Goal: Task Accomplishment & Management: Manage account settings

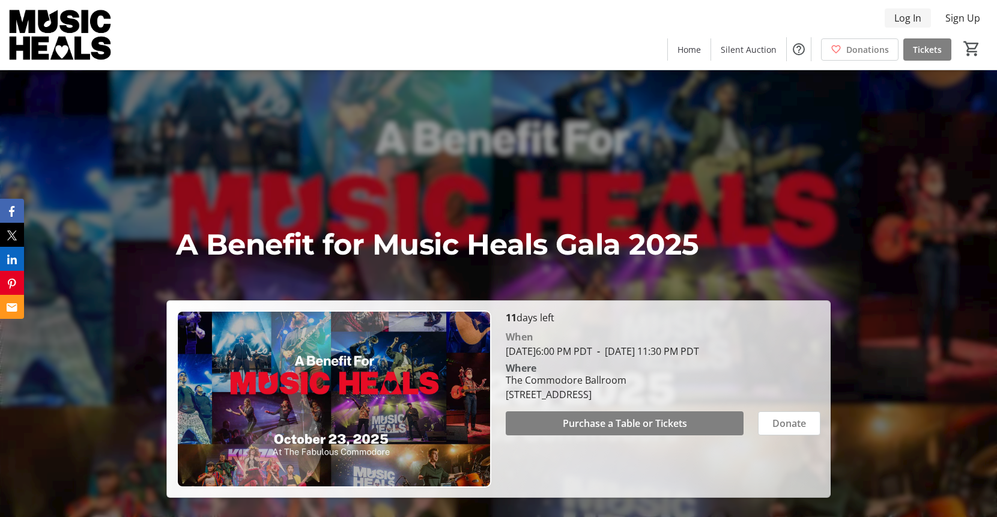
click at [906, 19] on span "Log In" at bounding box center [908, 18] width 27 height 14
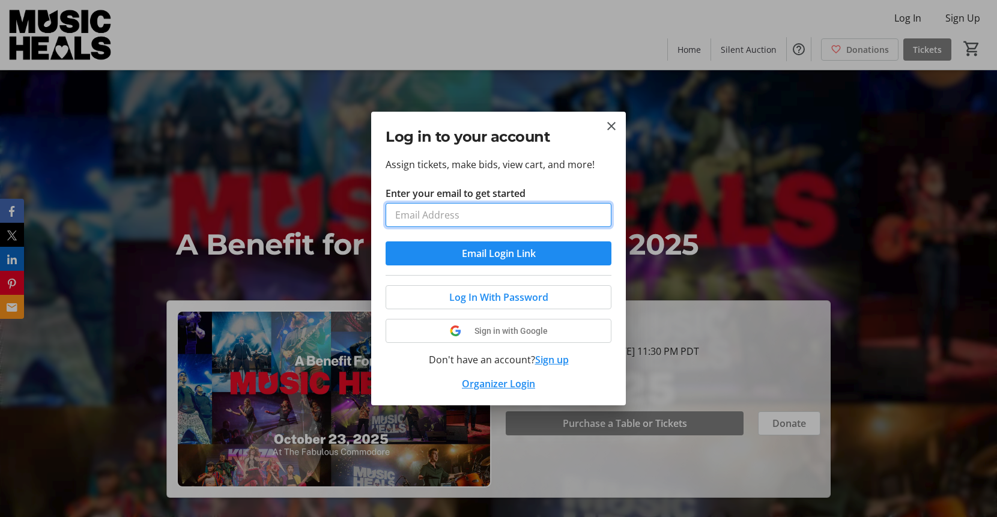
click at [448, 218] on input "Enter your email to get started" at bounding box center [499, 215] width 226 height 24
type input "[PERSON_NAME][EMAIL_ADDRESS][DOMAIN_NAME]"
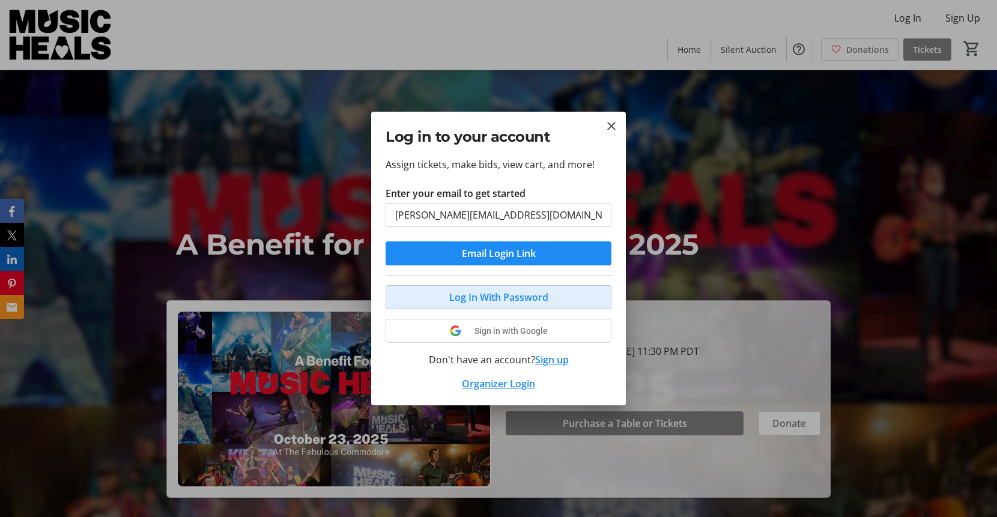
click at [470, 297] on span "Log In With Password" at bounding box center [498, 297] width 99 height 14
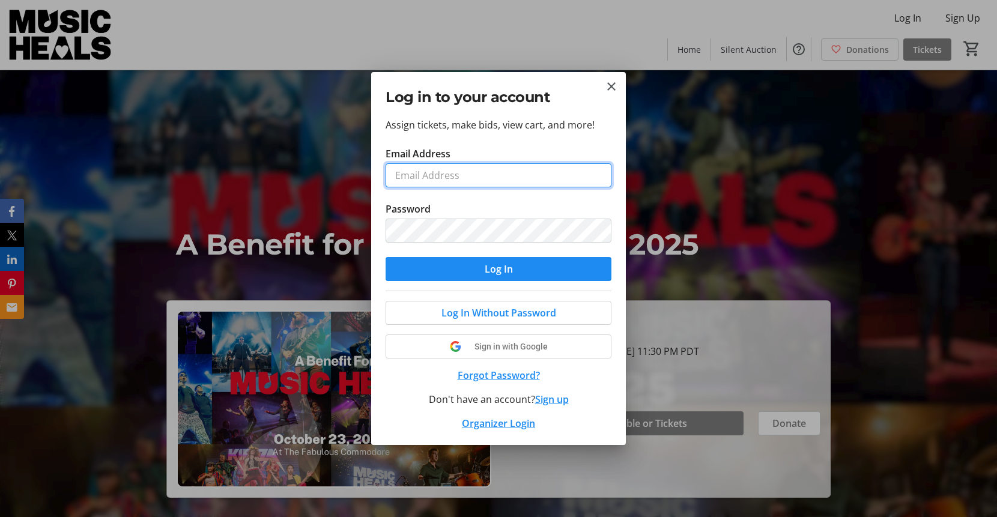
click at [409, 172] on input "Email Address" at bounding box center [499, 175] width 226 height 24
type input "[PERSON_NAME][EMAIL_ADDRESS][DOMAIN_NAME]"
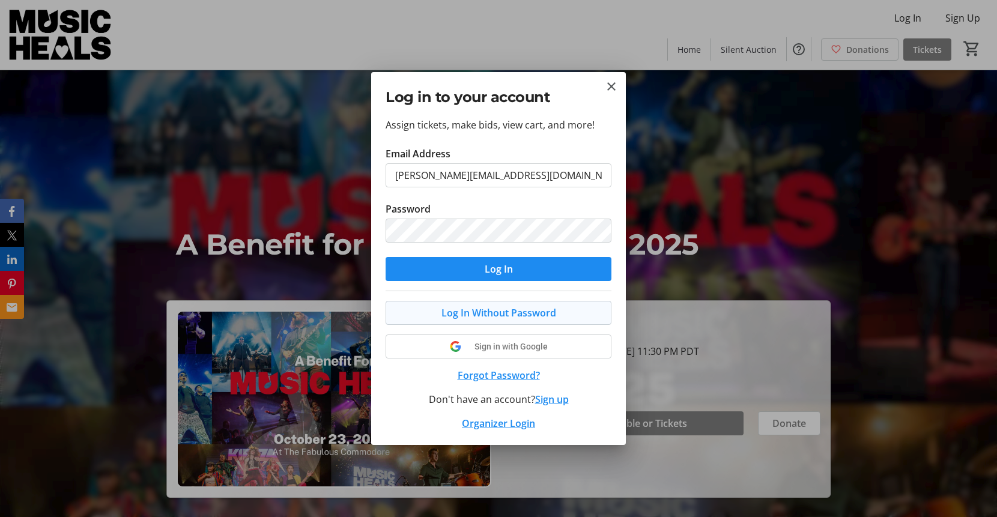
click at [470, 314] on span "Log In Without Password" at bounding box center [499, 313] width 115 height 14
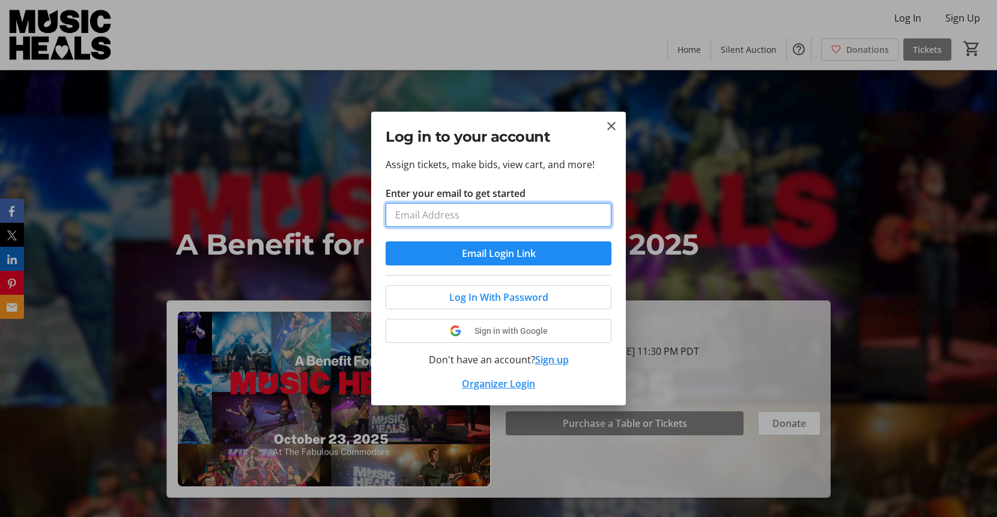
click at [419, 213] on input "Enter your email to get started" at bounding box center [499, 215] width 226 height 24
type input "[PERSON_NAME][EMAIL_ADDRESS][DOMAIN_NAME]"
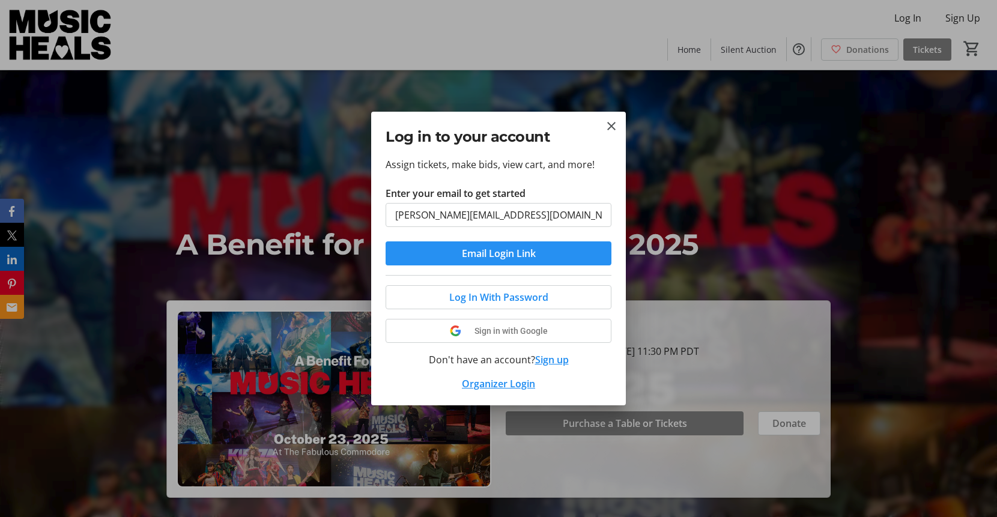
click at [503, 257] on span "Email Login Link" at bounding box center [499, 253] width 74 height 14
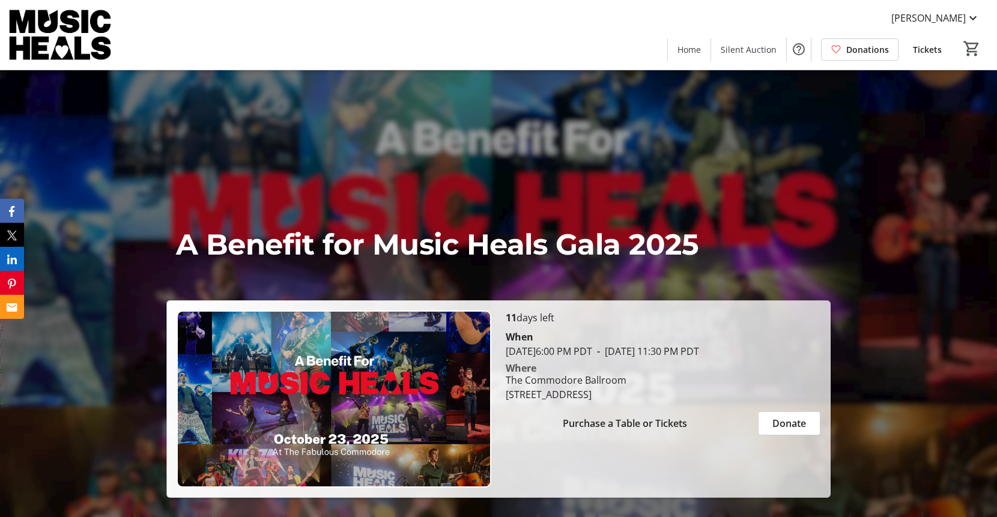
click at [924, 49] on span "Tickets" at bounding box center [927, 49] width 29 height 13
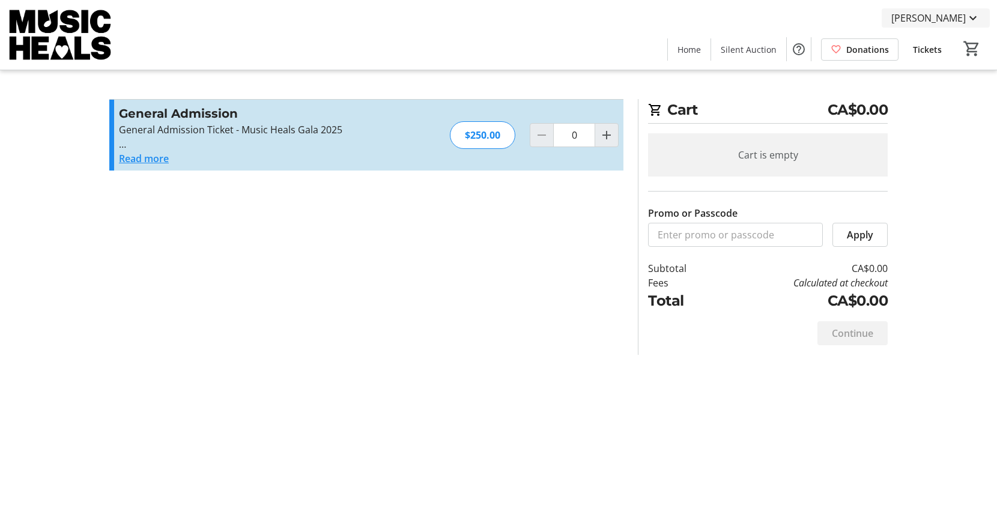
click at [936, 14] on span "[PERSON_NAME]" at bounding box center [929, 18] width 75 height 14
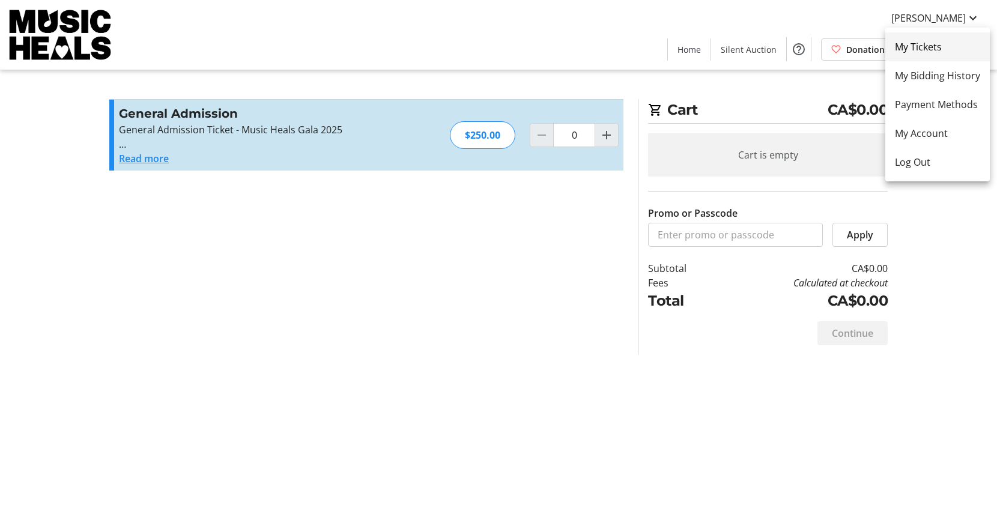
click at [915, 44] on span "My Tickets" at bounding box center [937, 47] width 85 height 14
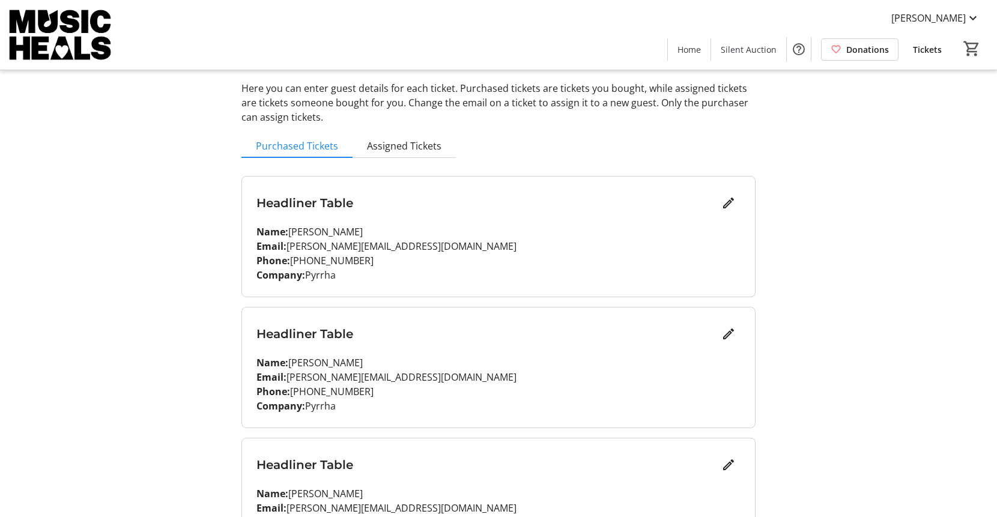
scroll to position [58, 0]
click at [723, 333] on mat-icon "Edit" at bounding box center [729, 333] width 14 height 14
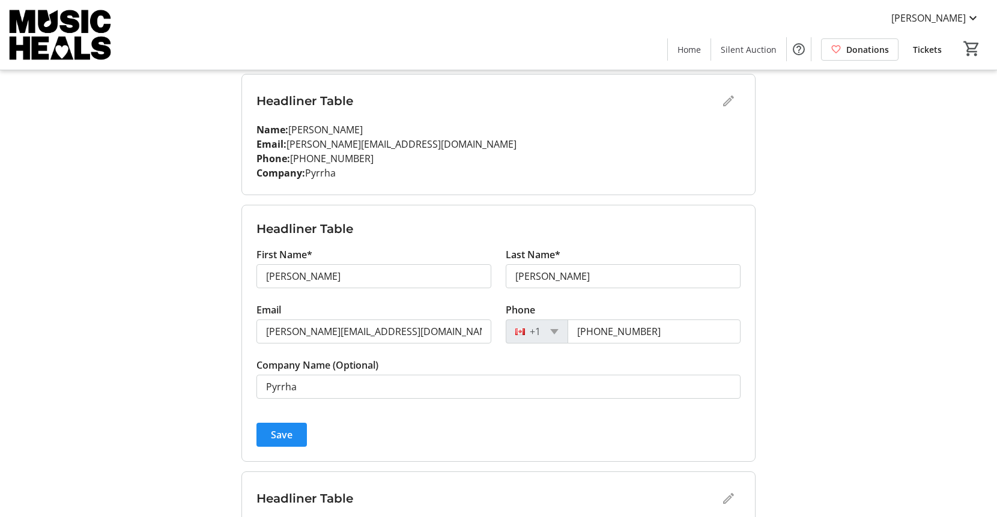
scroll to position [169, 0]
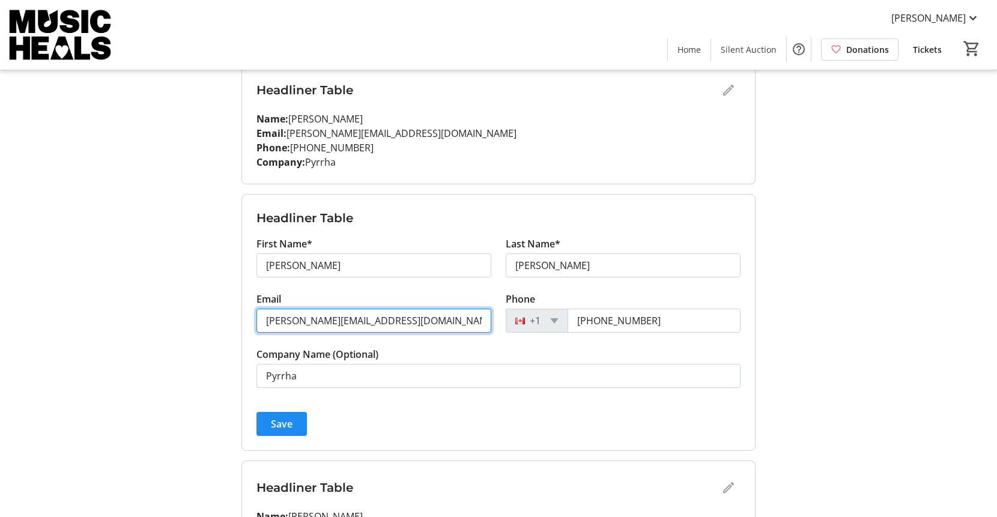
click at [301, 321] on input "[PERSON_NAME][EMAIL_ADDRESS][DOMAIN_NAME]" at bounding box center [374, 321] width 235 height 24
type input "[PERSON_NAME][EMAIL_ADDRESS][DOMAIN_NAME]"
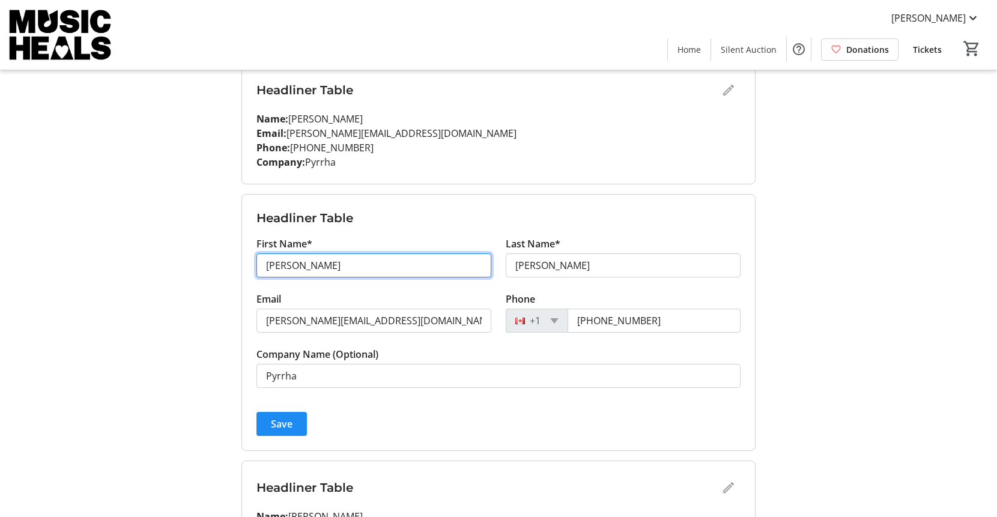
click at [313, 264] on input "[PERSON_NAME]" at bounding box center [374, 266] width 235 height 24
type input "D"
type input "[PERSON_NAME]"
click at [276, 421] on span "Save" at bounding box center [282, 424] width 22 height 14
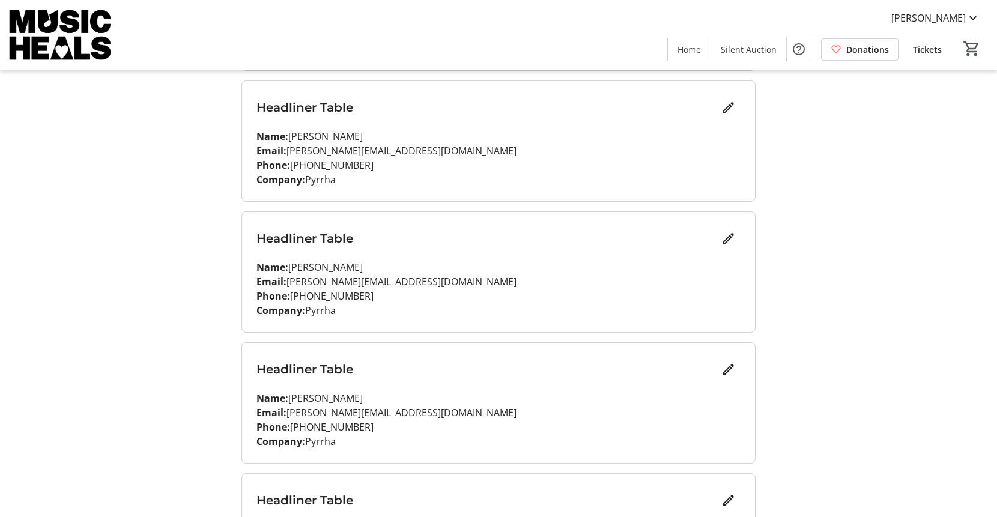
scroll to position [415, 0]
click at [727, 237] on mat-icon "Edit" at bounding box center [729, 237] width 14 height 14
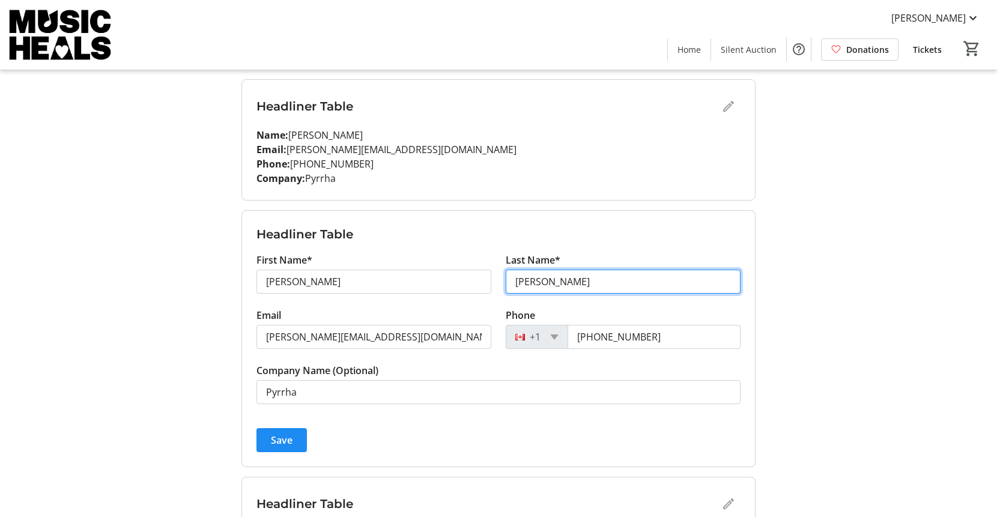
drag, startPoint x: 561, startPoint y: 283, endPoint x: 504, endPoint y: 279, distance: 57.2
click at [504, 279] on div "Last Name* [PERSON_NAME]" at bounding box center [623, 280] width 249 height 55
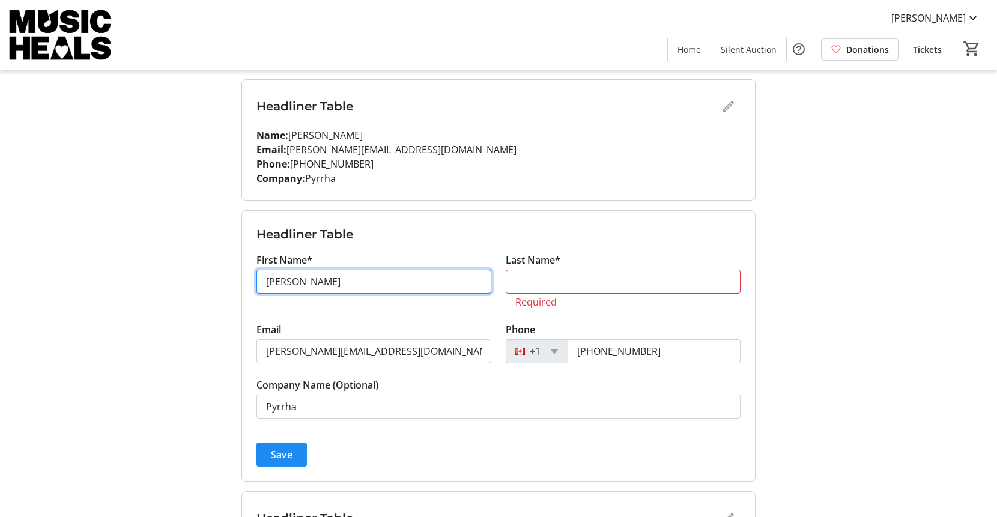
drag, startPoint x: 312, startPoint y: 280, endPoint x: 251, endPoint y: 281, distance: 61.3
click at [251, 281] on div "First Name* [PERSON_NAME]" at bounding box center [373, 288] width 249 height 70
type input "V"
type input "a"
type input "[PERSON_NAME]"
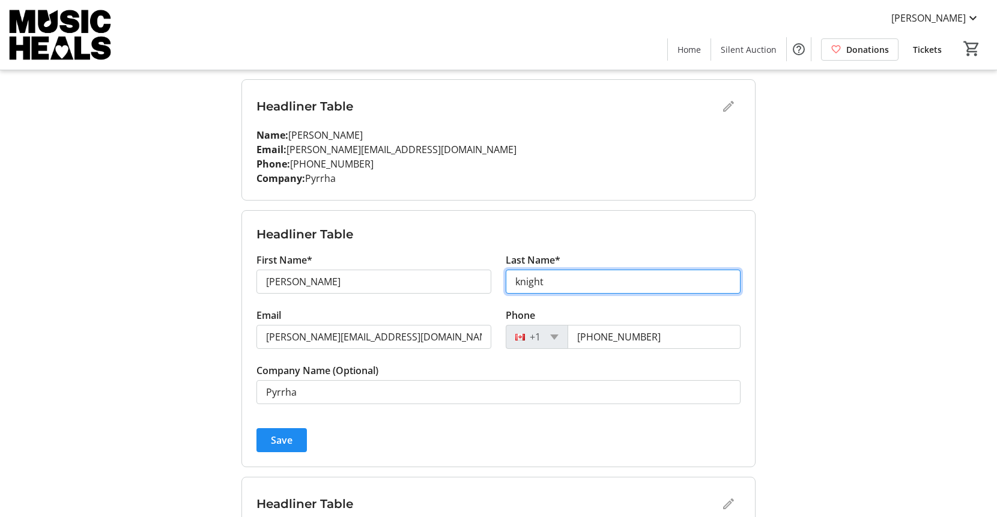
type input "knight"
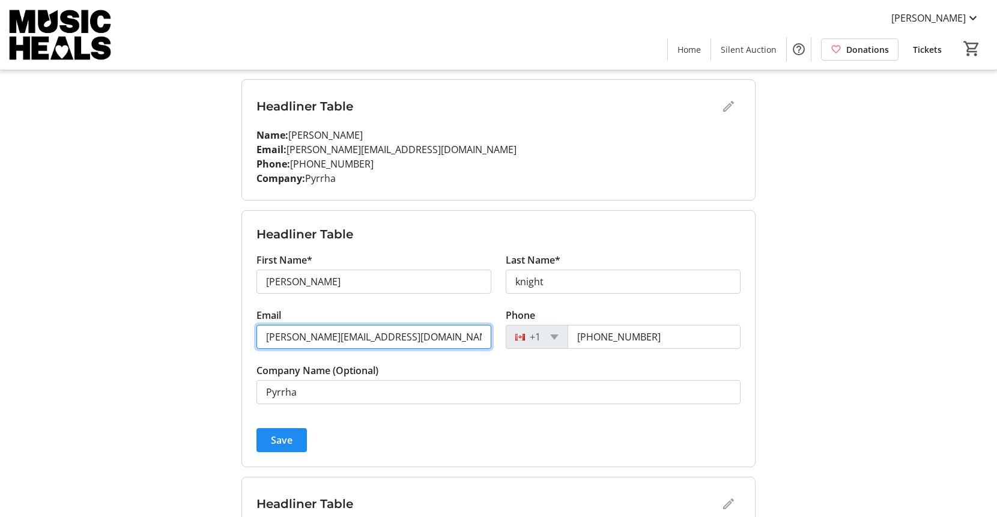
type input "[PERSON_NAME][EMAIL_ADDRESS][DOMAIN_NAME]"
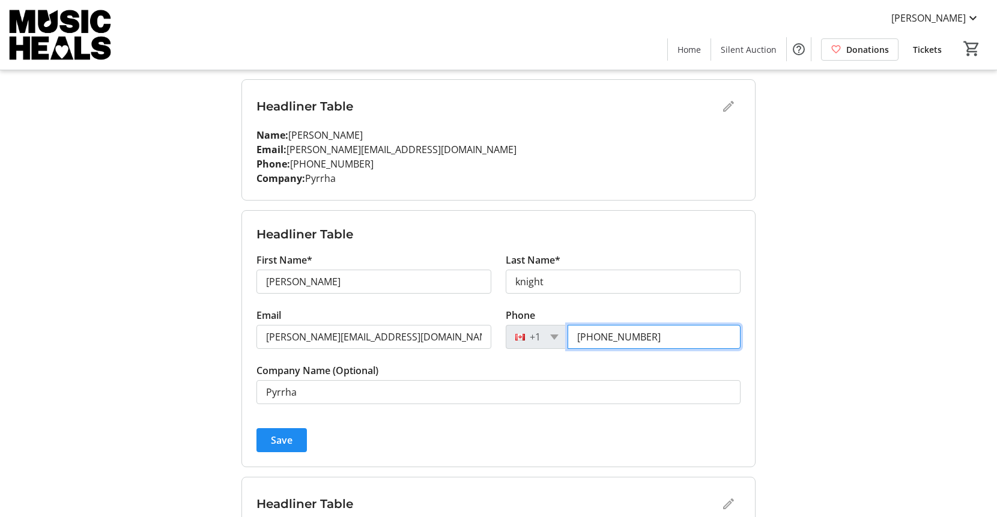
drag, startPoint x: 646, startPoint y: 339, endPoint x: 571, endPoint y: 338, distance: 74.5
click at [571, 338] on input "[PHONE_NUMBER]" at bounding box center [654, 337] width 173 height 24
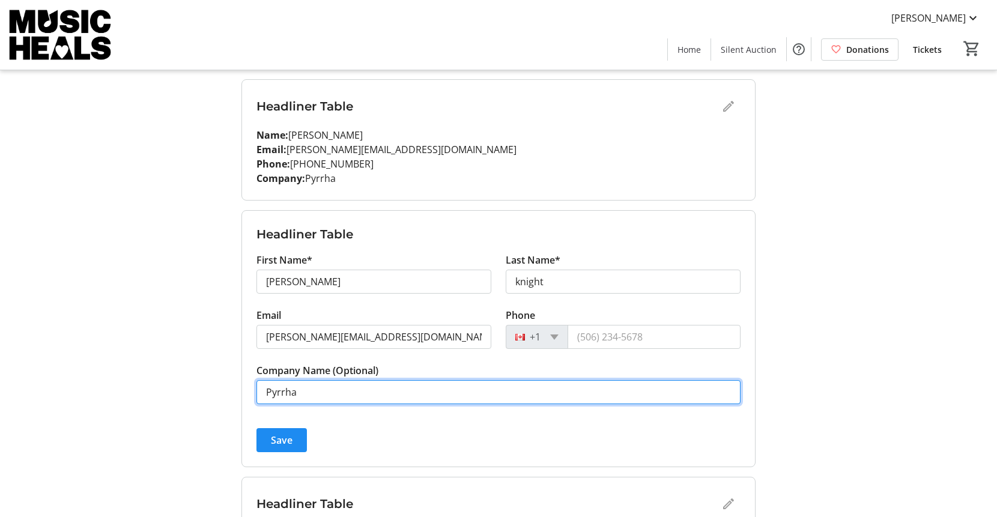
click at [379, 385] on input "Pyrrha" at bounding box center [499, 392] width 484 height 24
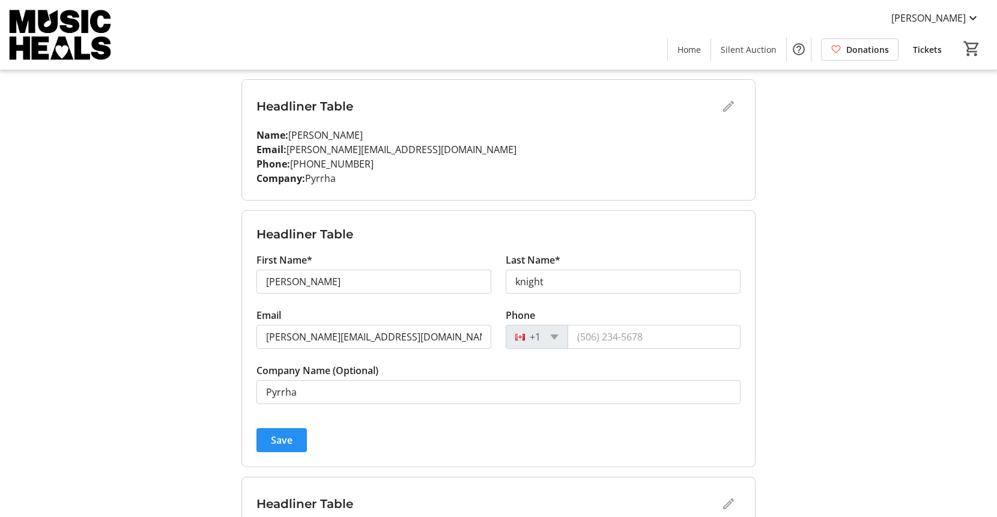
click at [275, 442] on span "Save" at bounding box center [282, 440] width 22 height 14
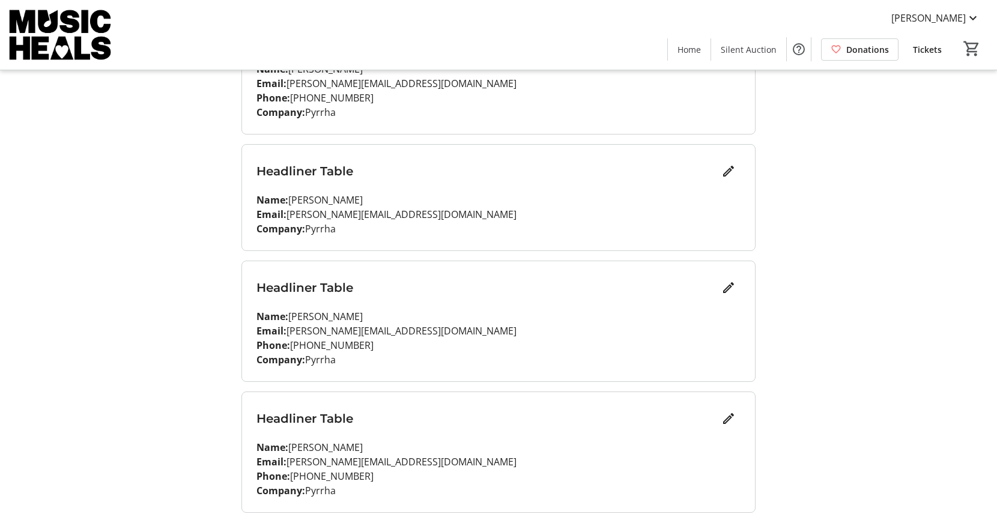
scroll to position [446, 0]
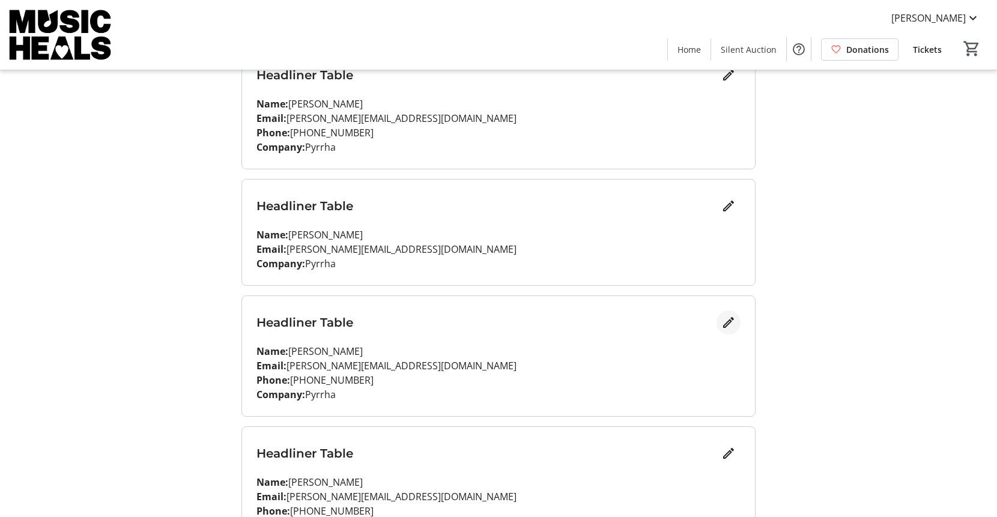
click at [732, 322] on mat-icon "Edit" at bounding box center [729, 322] width 14 height 14
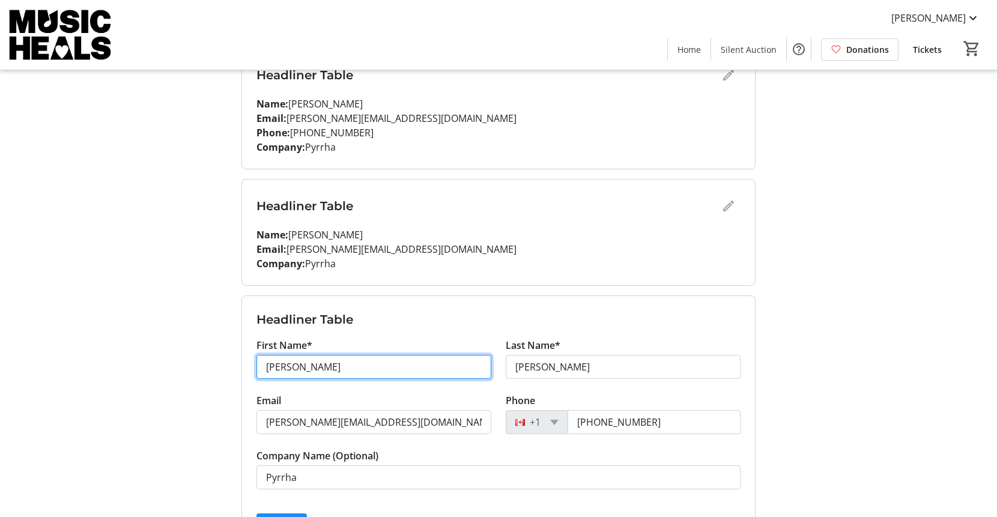
drag, startPoint x: 315, startPoint y: 365, endPoint x: 260, endPoint y: 364, distance: 55.9
click at [260, 364] on input "[PERSON_NAME]" at bounding box center [374, 367] width 235 height 24
type input "[PERSON_NAME]"
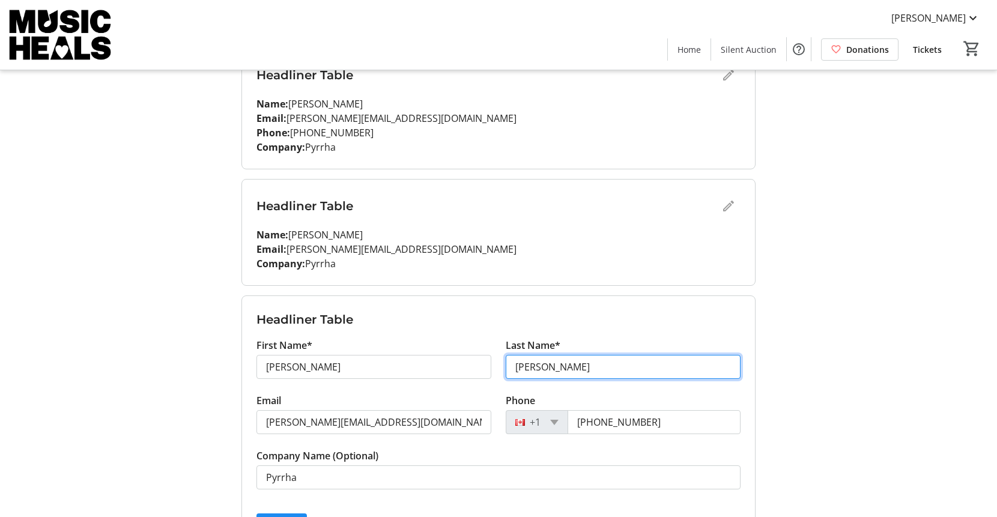
type input "[PERSON_NAME]"
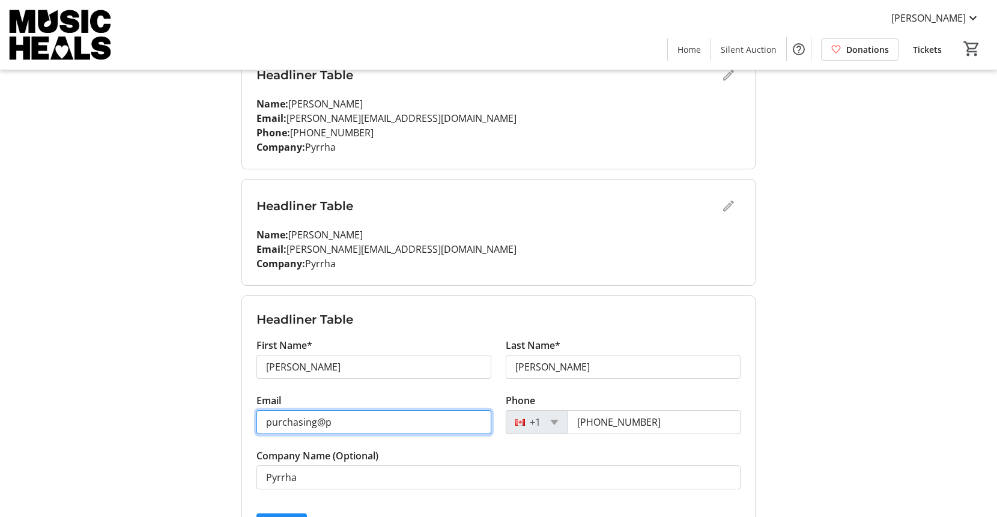
type input "[EMAIL_ADDRESS][DOMAIN_NAME]"
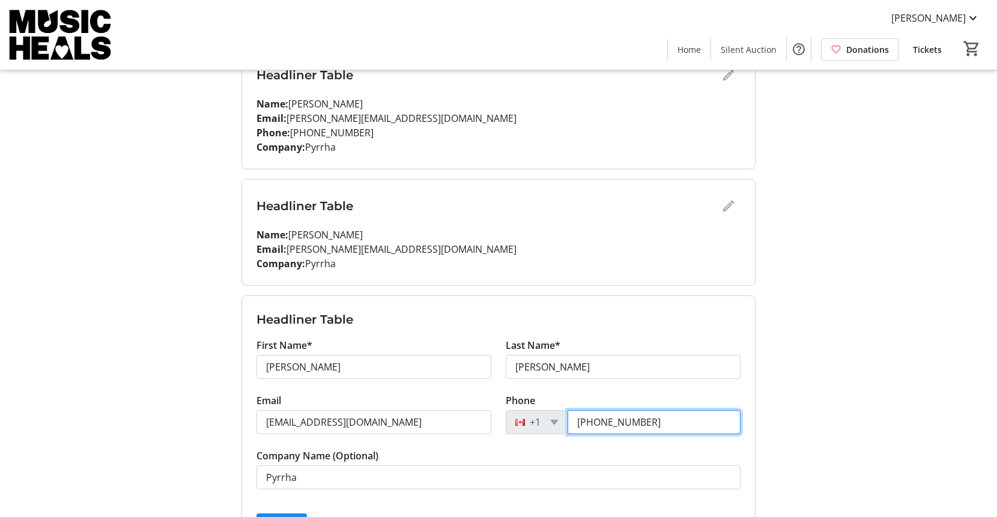
drag, startPoint x: 654, startPoint y: 428, endPoint x: 543, endPoint y: 424, distance: 111.2
click at [543, 424] on div "[PHONE_NUMBER]" at bounding box center [623, 422] width 235 height 24
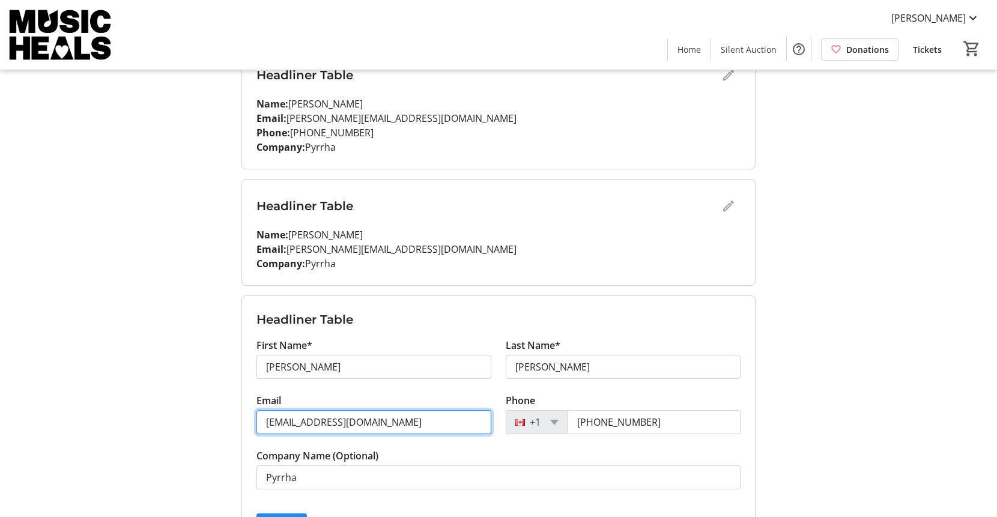
click at [424, 424] on input "[EMAIL_ADDRESS][DOMAIN_NAME]" at bounding box center [374, 422] width 235 height 24
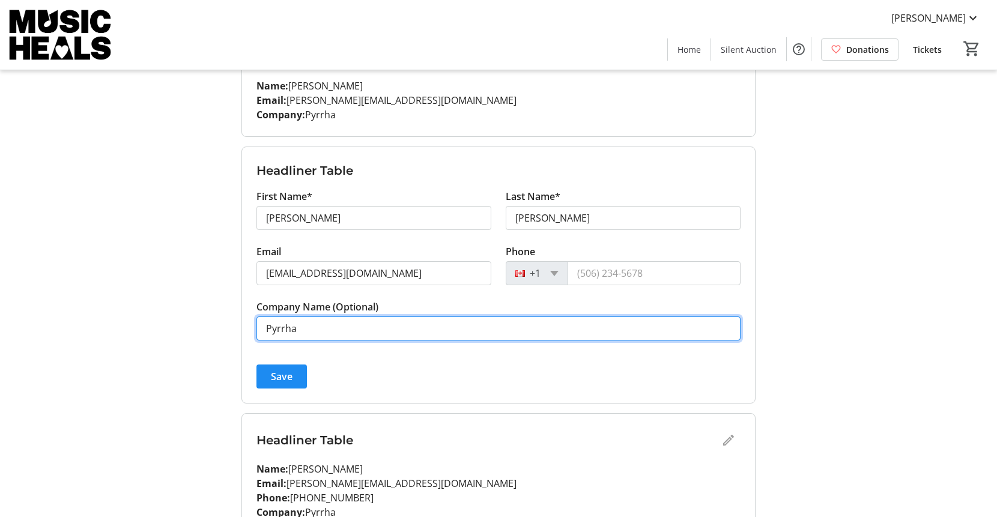
scroll to position [597, 0]
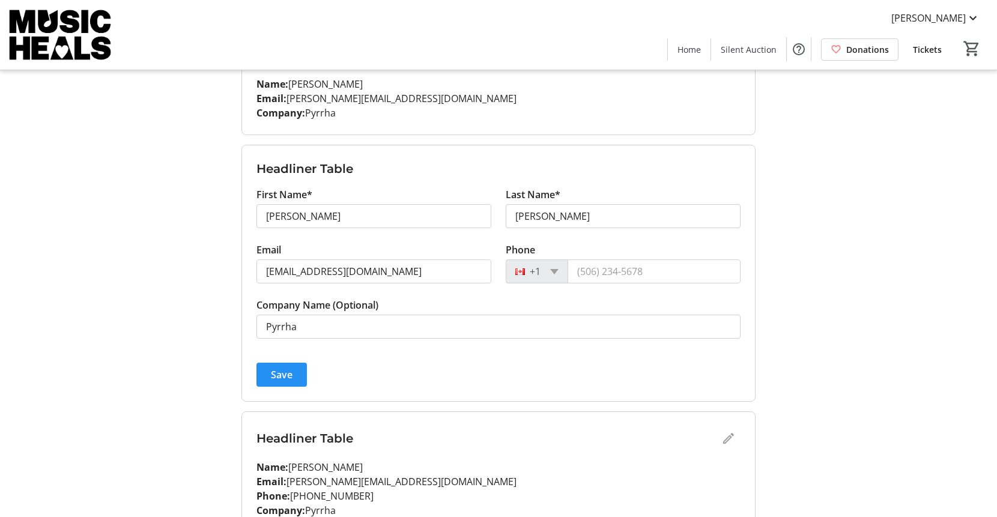
click at [288, 376] on span "Save" at bounding box center [282, 375] width 22 height 14
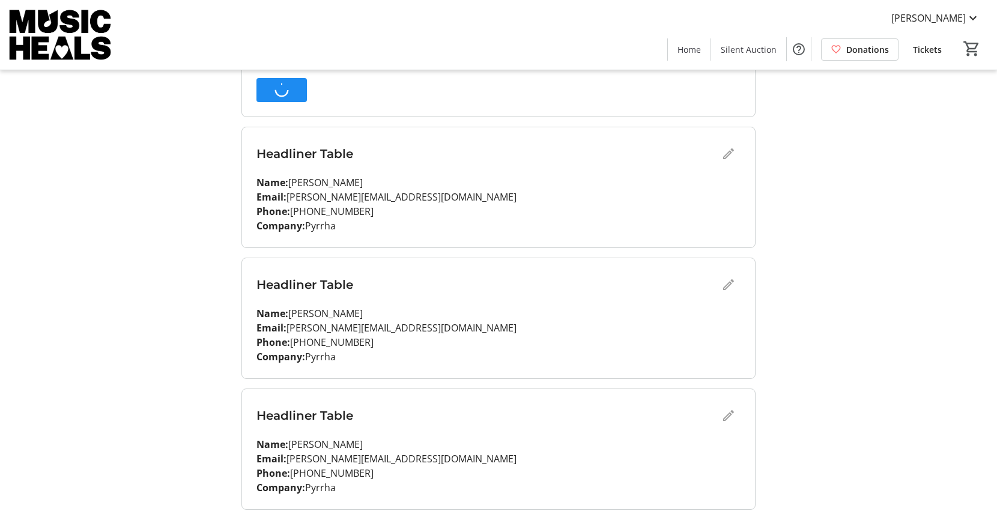
scroll to position [883, 0]
click at [726, 153] on div "Headliner Table" at bounding box center [499, 153] width 484 height 24
